Goal: Task Accomplishment & Management: Manage account settings

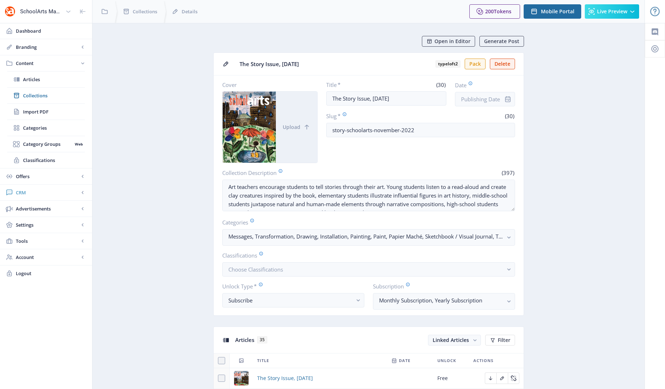
click at [20, 192] on span "CRM" at bounding box center [47, 192] width 63 height 7
click at [32, 112] on span "Readers" at bounding box center [54, 111] width 62 height 7
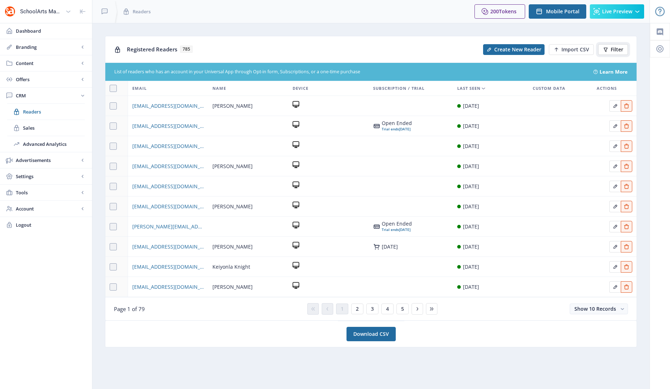
click at [611, 48] on span "Filter" at bounding box center [617, 50] width 13 height 6
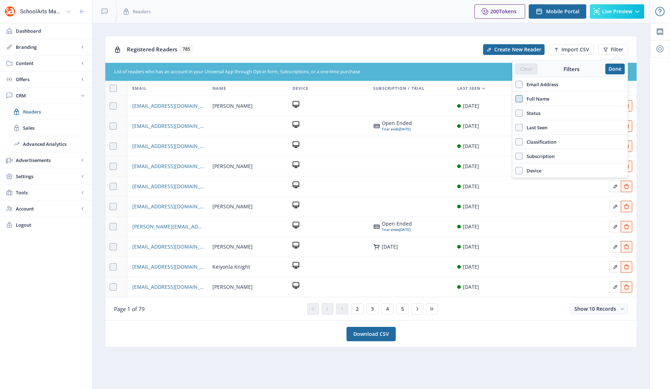
click at [521, 99] on span at bounding box center [519, 98] width 7 height 7
click at [516, 99] on input "Full Name" at bounding box center [516, 99] width 0 height 0
checkbox input "true"
click at [524, 118] on input "text" at bounding box center [570, 115] width 109 height 12
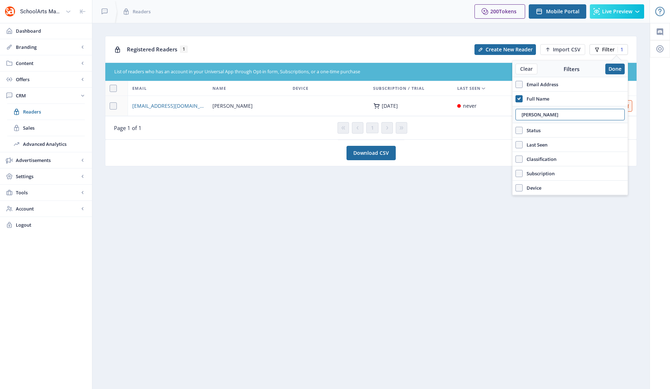
type input "[PERSON_NAME]"
click at [606, 50] on span "Filter" at bounding box center [608, 50] width 13 height 6
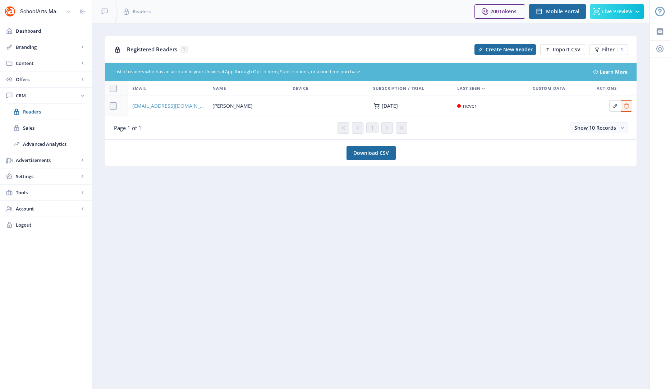
click at [150, 109] on span "[EMAIL_ADDRESS][DOMAIN_NAME]" at bounding box center [168, 106] width 72 height 9
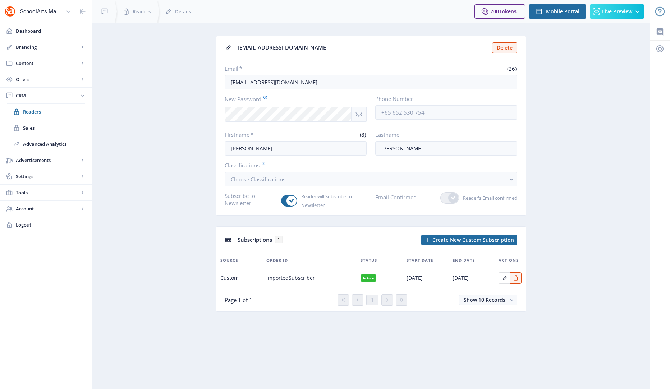
click at [247, 159] on nb-card-body "Email * (26) [EMAIL_ADDRESS][DOMAIN_NAME] New Password Phone Number Firstname *…" at bounding box center [371, 137] width 310 height 156
drag, startPoint x: 260, startPoint y: 149, endPoint x: 235, endPoint y: 149, distance: 24.8
click at [235, 149] on input "[PERSON_NAME]" at bounding box center [296, 148] width 142 height 14
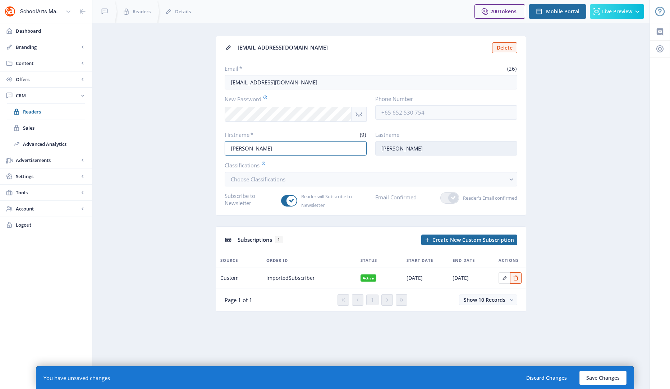
type input "[PERSON_NAME]"
drag, startPoint x: 412, startPoint y: 147, endPoint x: 383, endPoint y: 151, distance: 29.7
click at [383, 151] on input "[PERSON_NAME]" at bounding box center [446, 148] width 142 height 14
type input "[PERSON_NAME]"
click at [359, 115] on icon "Show password" at bounding box center [359, 114] width 6 height 5
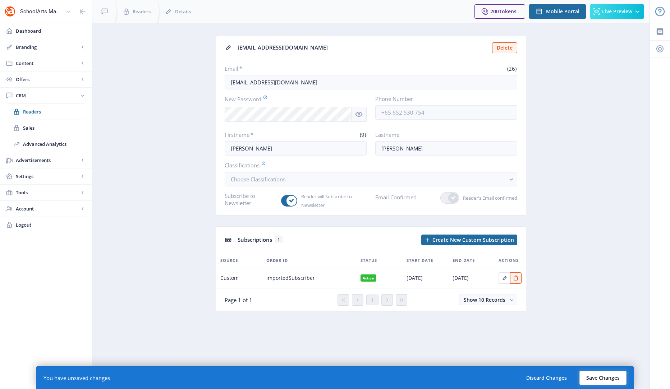
click at [606, 375] on button "Save Changes" at bounding box center [603, 378] width 47 height 14
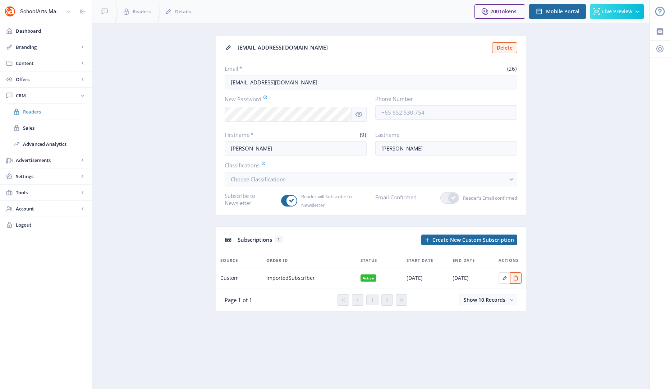
click at [33, 112] on span "Readers" at bounding box center [54, 111] width 62 height 7
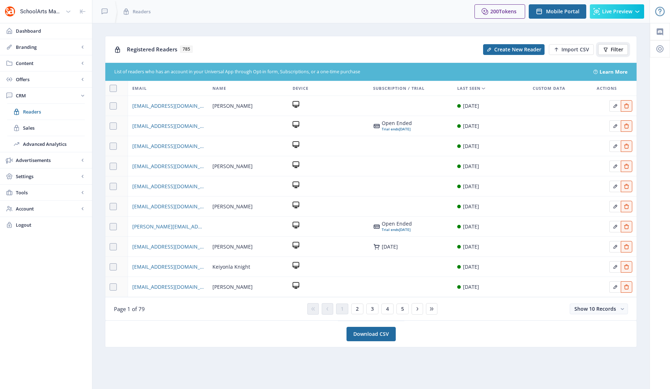
click at [614, 49] on span "Filter" at bounding box center [617, 50] width 13 height 6
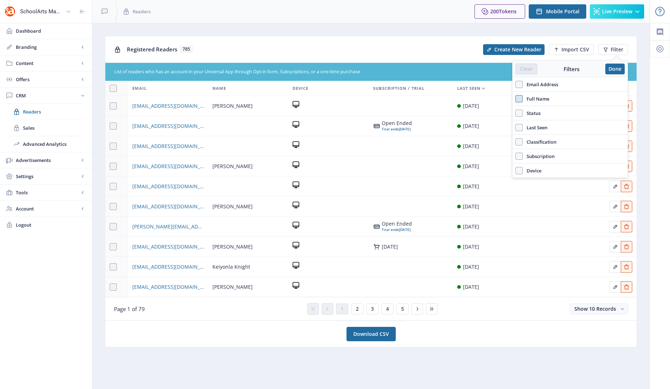
click at [520, 99] on span at bounding box center [519, 98] width 7 height 7
click at [516, 99] on input "Full Name" at bounding box center [516, 99] width 0 height 0
checkbox input "true"
click at [530, 113] on input "text" at bounding box center [570, 115] width 109 height 12
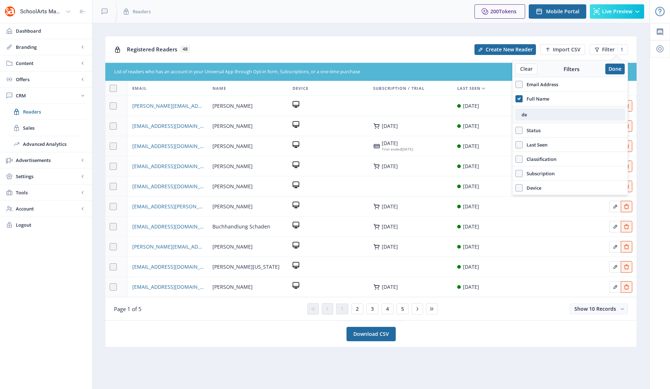
type input "d"
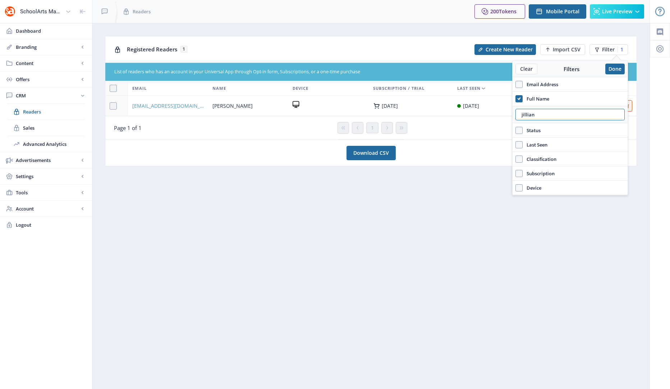
type input "jillian"
click at [159, 108] on span "[EMAIL_ADDRESS][DOMAIN_NAME]" at bounding box center [168, 106] width 72 height 9
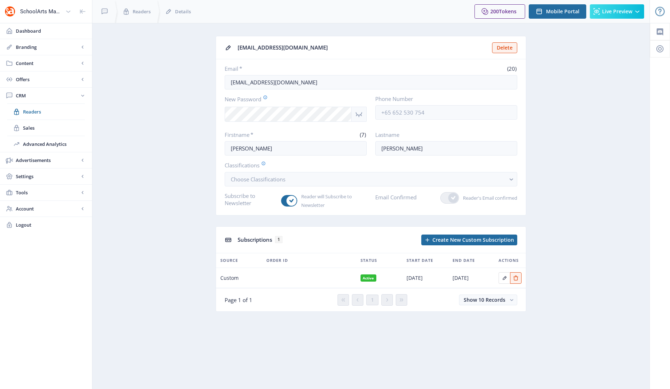
click at [356, 114] on icon "Show password" at bounding box center [359, 114] width 6 height 5
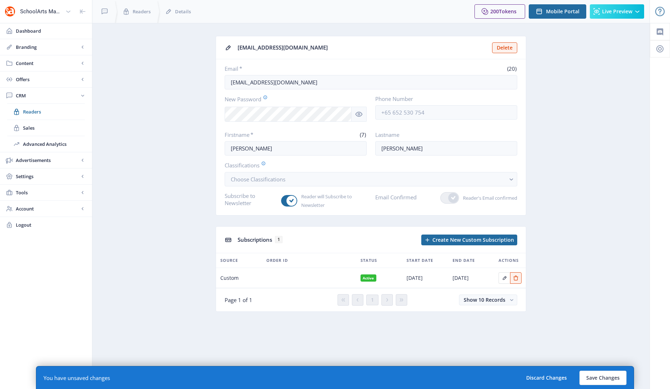
click at [602, 326] on nb-layout-column "[EMAIL_ADDRESS][DOMAIN_NAME] Delete Email * (20) [EMAIL_ADDRESS][DOMAIN_NAME] N…" at bounding box center [371, 206] width 558 height 366
click at [592, 378] on button "Save Changes" at bounding box center [603, 378] width 47 height 14
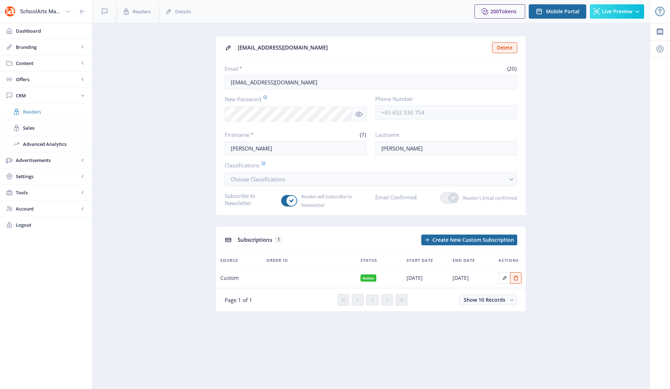
click at [33, 113] on span "Readers" at bounding box center [54, 111] width 62 height 7
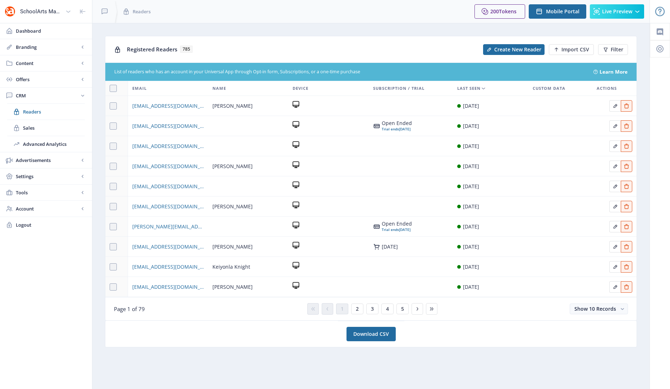
click at [254, 36] on nb-card "Registered Readers 785 Create New Reader Import CSV Filter List of readers who …" at bounding box center [371, 178] width 532 height 285
